Goal: Information Seeking & Learning: Learn about a topic

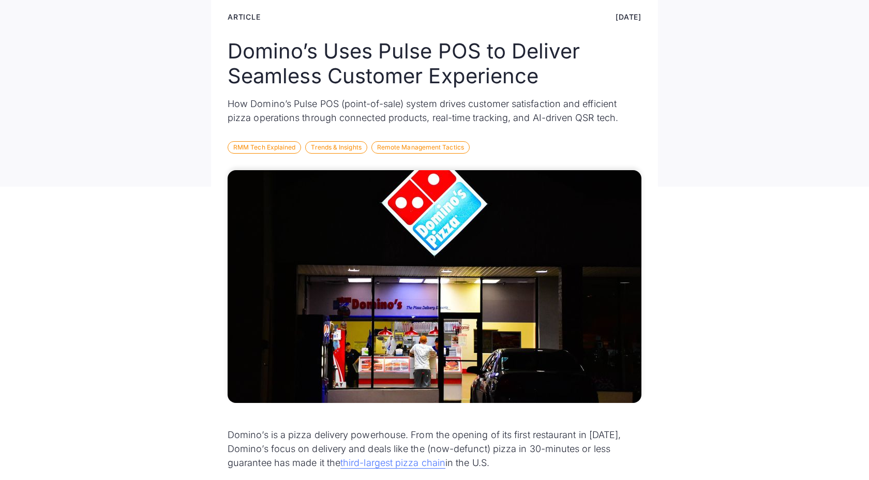
scroll to position [187, 0]
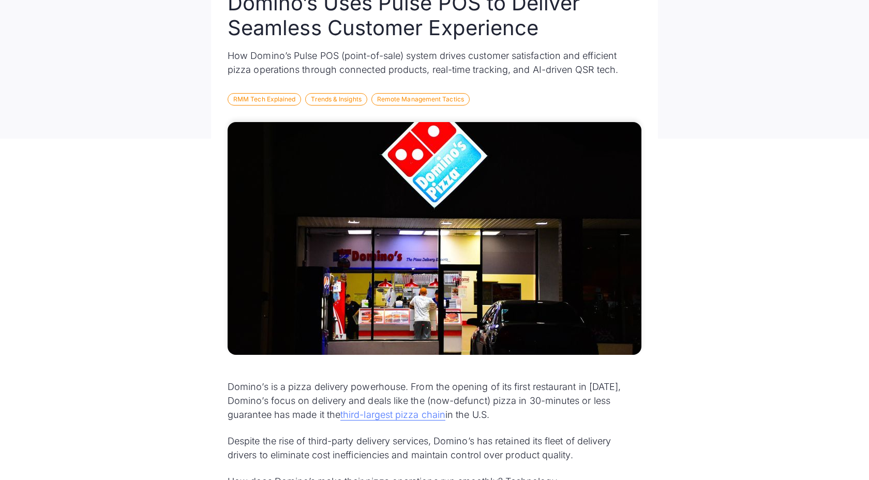
click at [520, 62] on p "How Domino’s Pulse POS (point-of-sale) system drives customer satisfaction and …" at bounding box center [435, 63] width 414 height 28
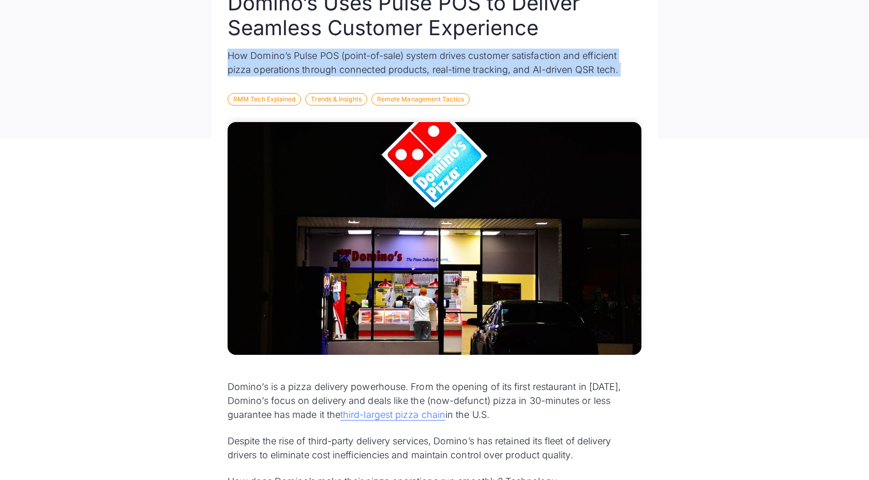
click at [520, 62] on p "How Domino’s Pulse POS (point-of-sale) system drives customer satisfaction and …" at bounding box center [435, 63] width 414 height 28
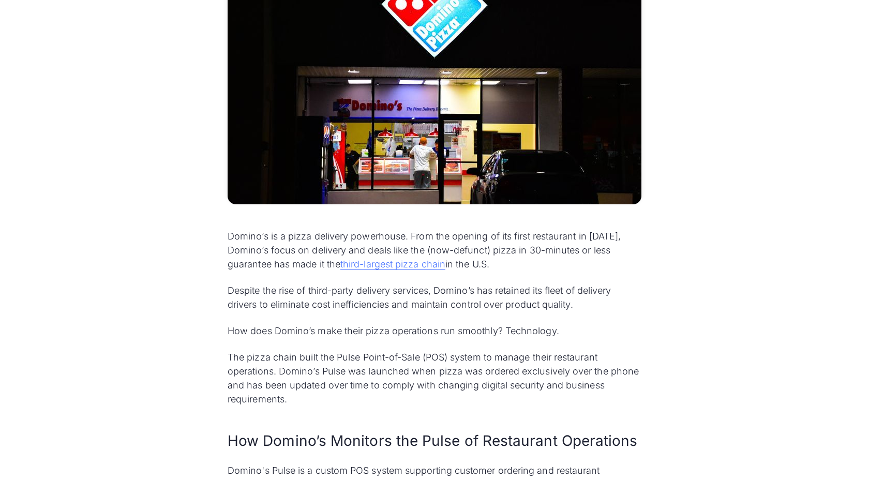
scroll to position [510, 0]
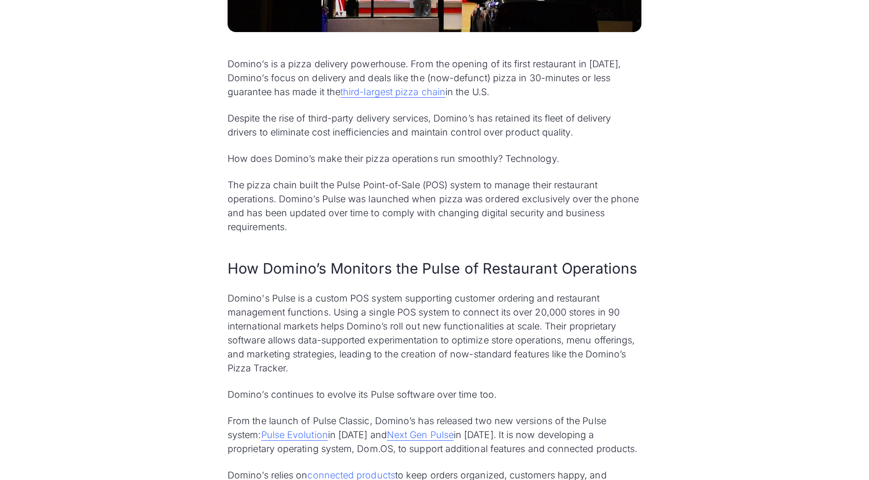
click at [501, 123] on p "Despite the rise of third-party delivery services, Domino’s has retained its fl…" at bounding box center [435, 125] width 414 height 28
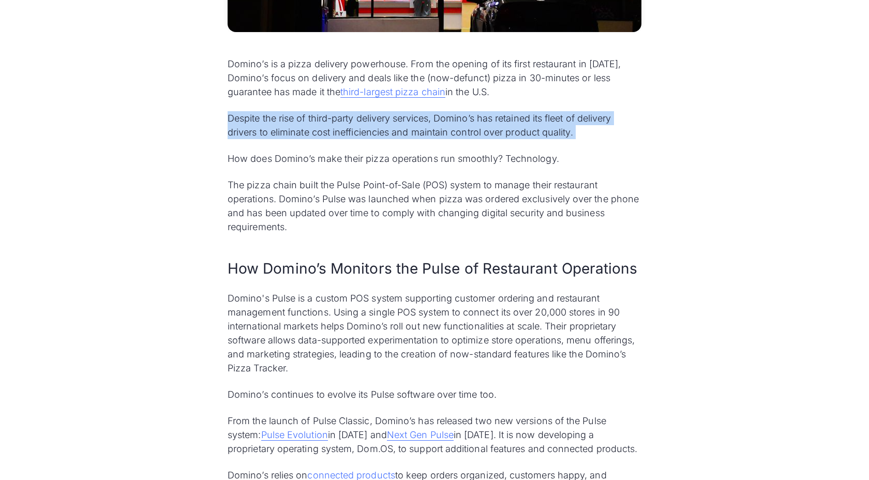
click at [501, 123] on p "Despite the rise of third-party delivery services, Domino’s has retained its fl…" at bounding box center [435, 125] width 414 height 28
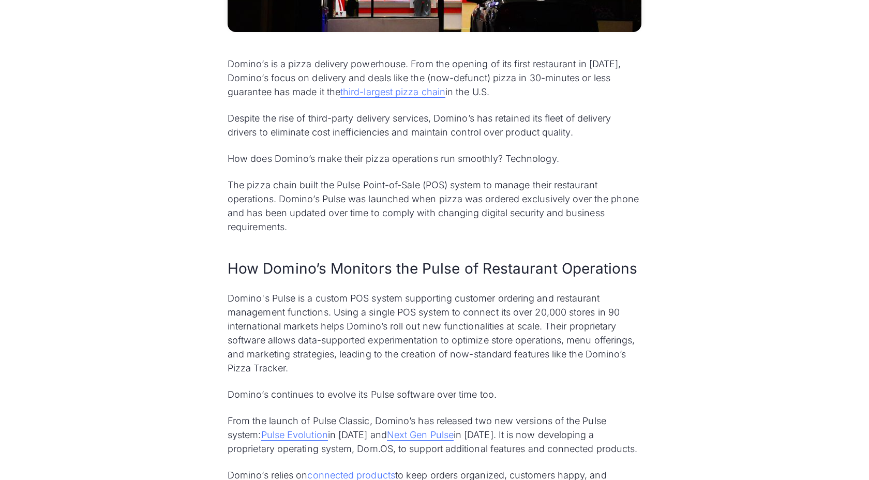
click at [501, 123] on p "Despite the rise of third-party delivery services, Domino’s has retained its fl…" at bounding box center [435, 125] width 414 height 28
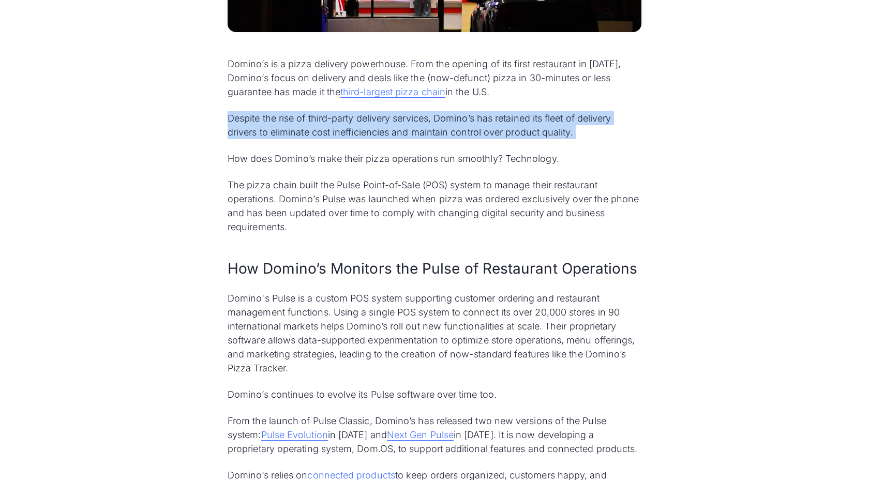
click at [501, 123] on p "Despite the rise of third-party delivery services, Domino’s has retained its fl…" at bounding box center [435, 125] width 414 height 28
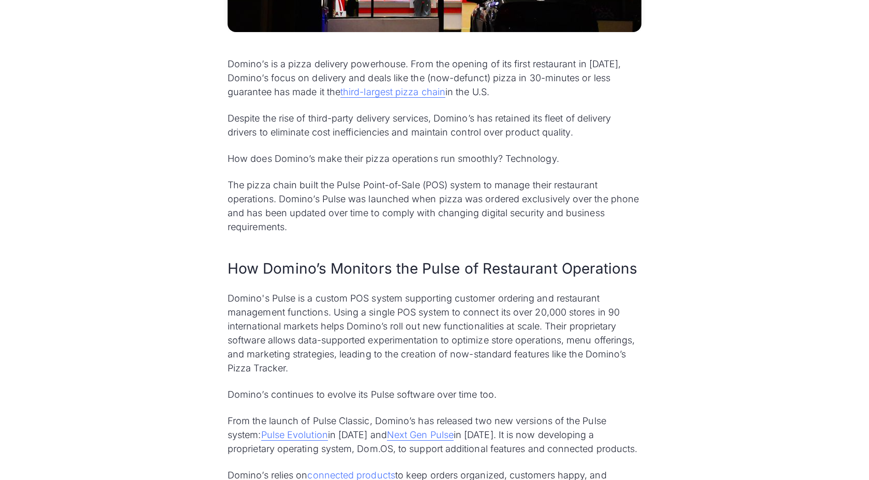
click at [489, 154] on p "How does Domino’s make their pizza operations run smoothly? Technology." at bounding box center [435, 159] width 414 height 14
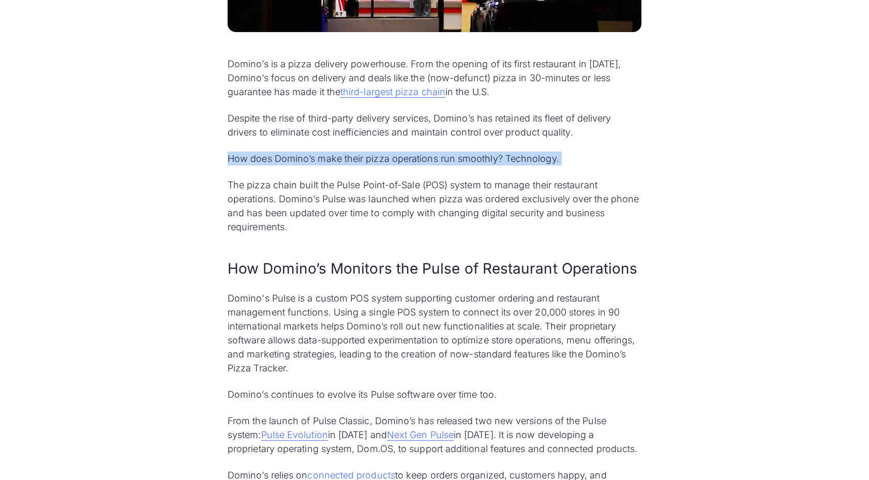
click at [489, 154] on p "How does Domino’s make their pizza operations run smoothly? Technology." at bounding box center [435, 159] width 414 height 14
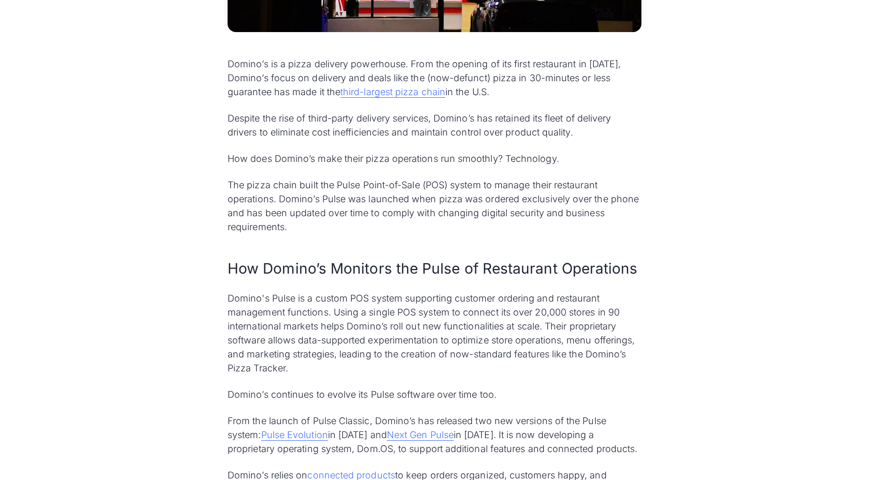
click at [480, 206] on p "The pizza chain built the Pulse Point-of-Sale (POS) system to manage their rest…" at bounding box center [435, 206] width 414 height 56
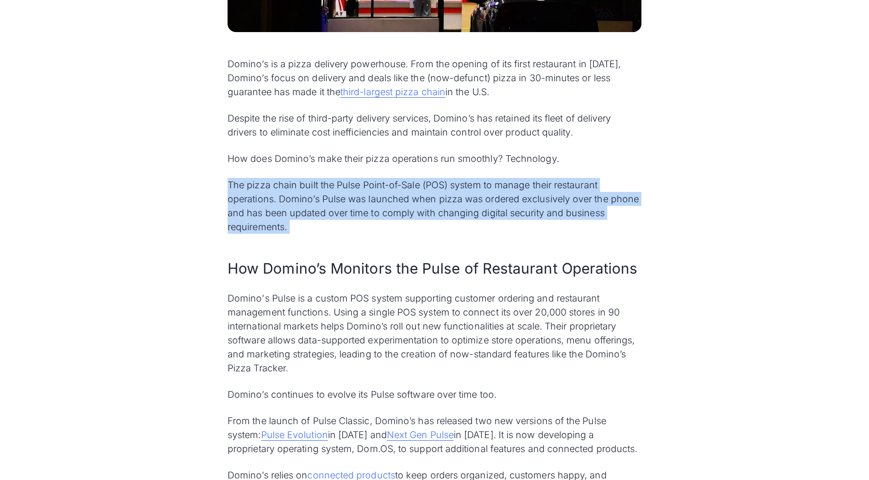
click at [480, 206] on p "The pizza chain built the Pulse Point-of-Sale (POS) system to manage their rest…" at bounding box center [435, 206] width 414 height 56
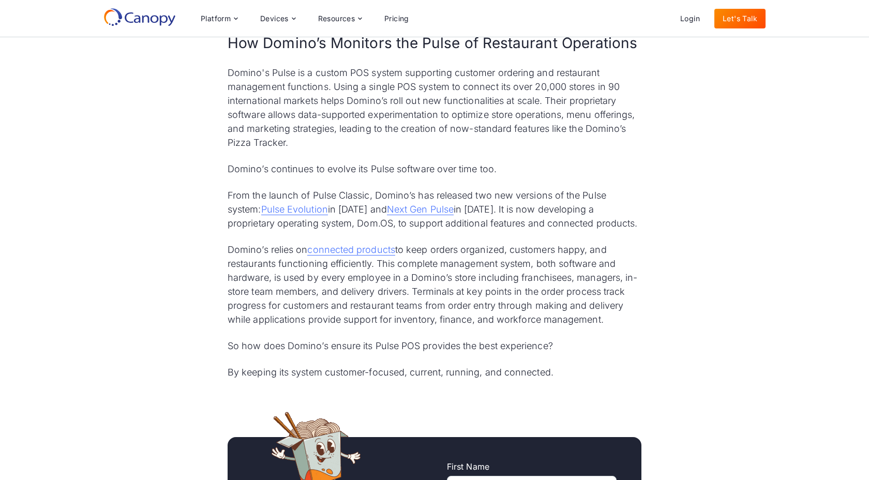
scroll to position [723, 0]
